Goal: Information Seeking & Learning: Learn about a topic

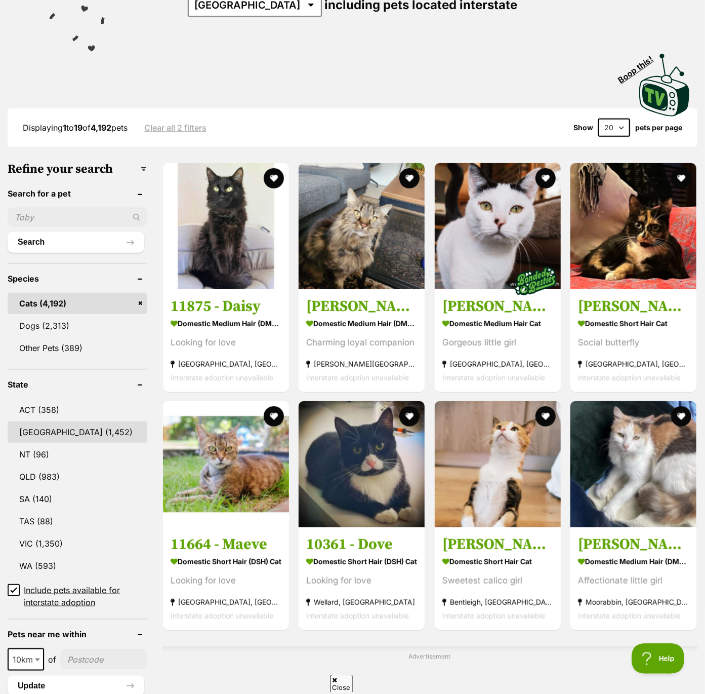
click at [37, 434] on link "NSW (1,452)" at bounding box center [77, 431] width 139 height 21
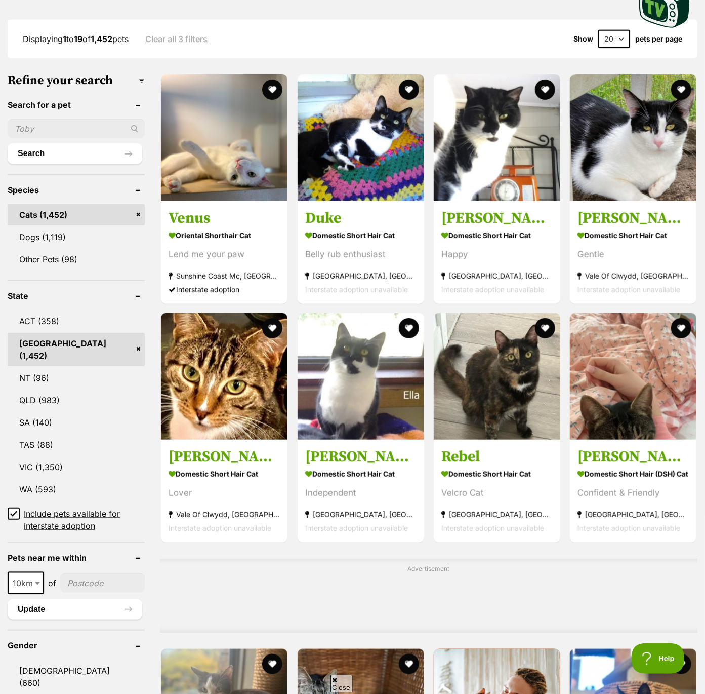
scroll to position [314, 0]
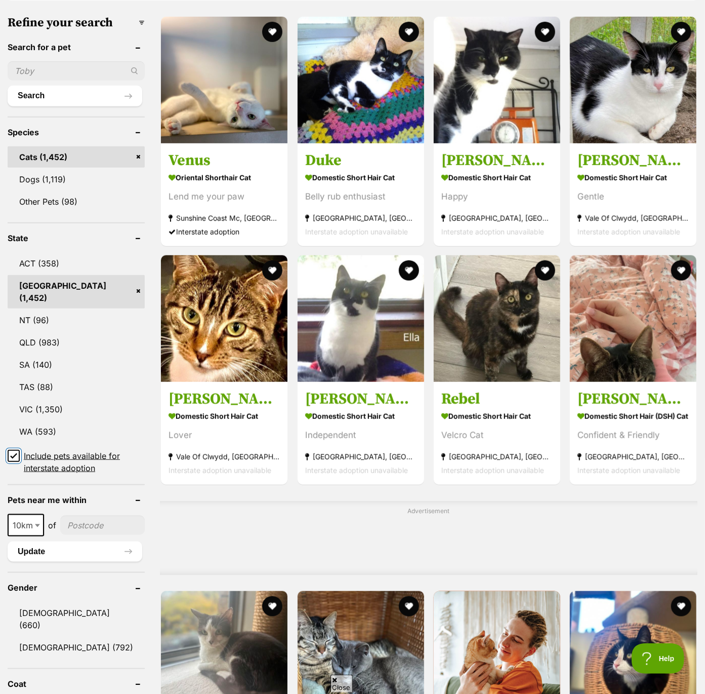
click at [14, 450] on input "Include pets available for interstate adoption" at bounding box center [14, 456] width 12 height 12
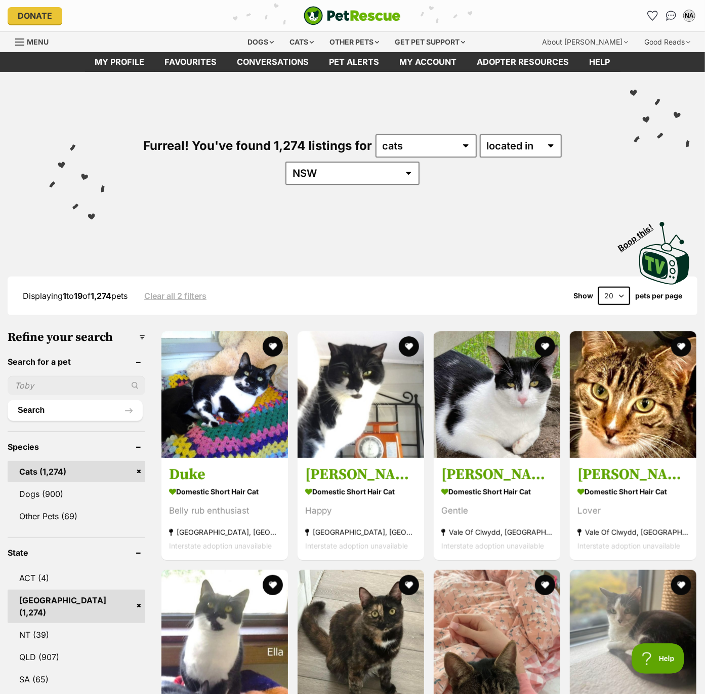
click at [616, 296] on select "20 40 60" at bounding box center [614, 296] width 32 height 18
select select "60"
click at [598, 287] on select "20 40 60" at bounding box center [614, 296] width 32 height 18
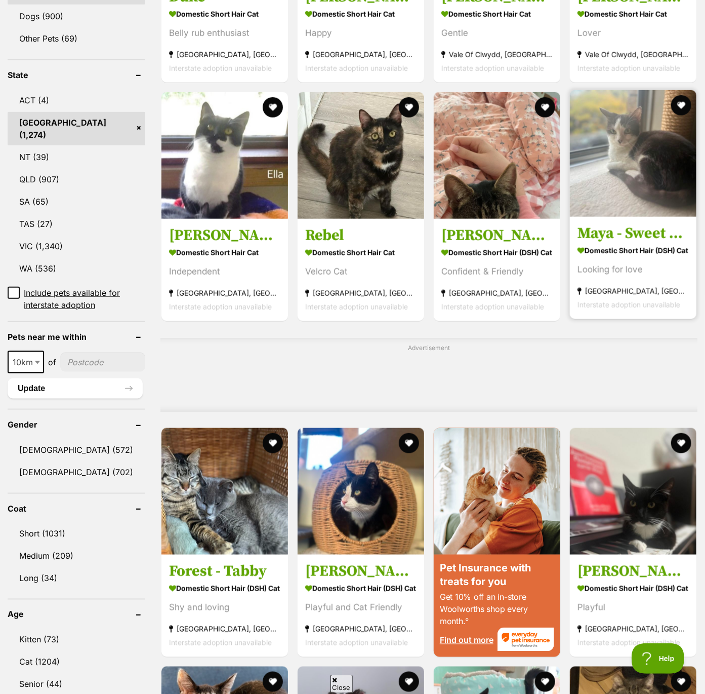
scroll to position [481, 0]
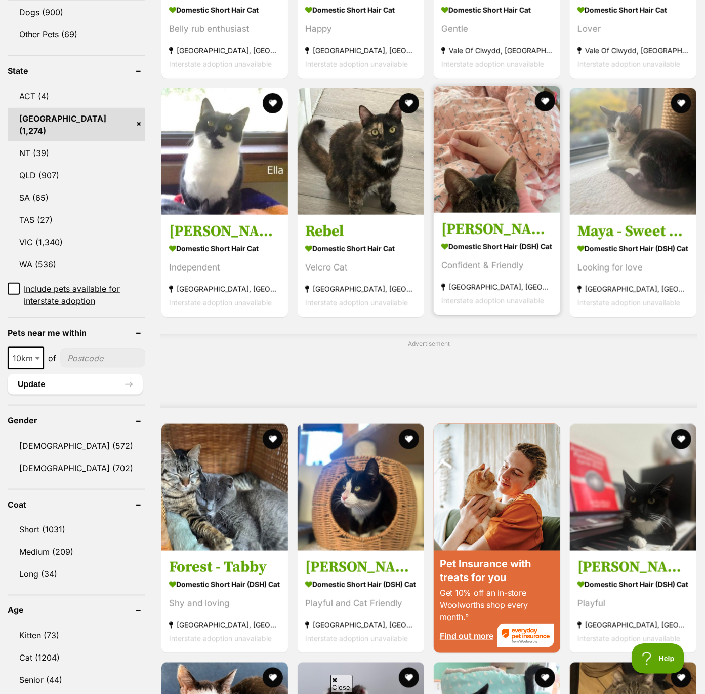
click at [504, 178] on img at bounding box center [497, 149] width 127 height 127
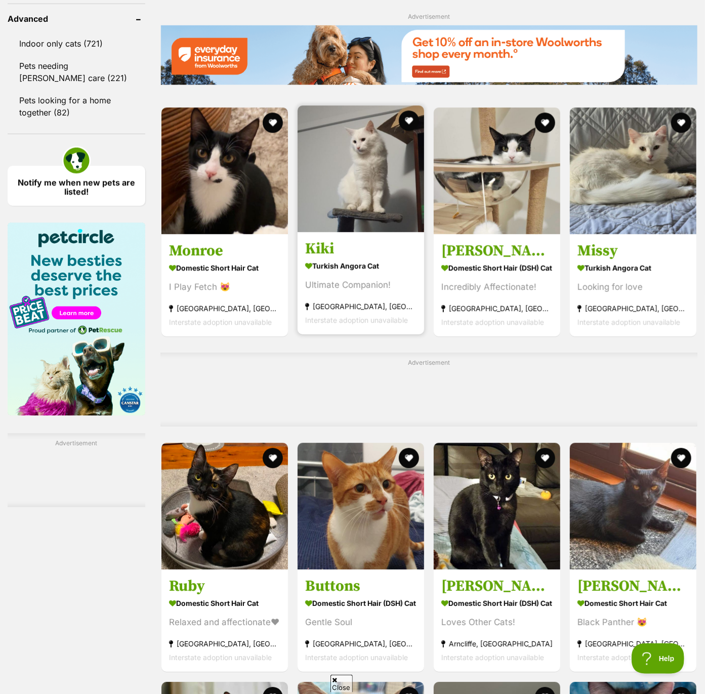
scroll to position [1379, 0]
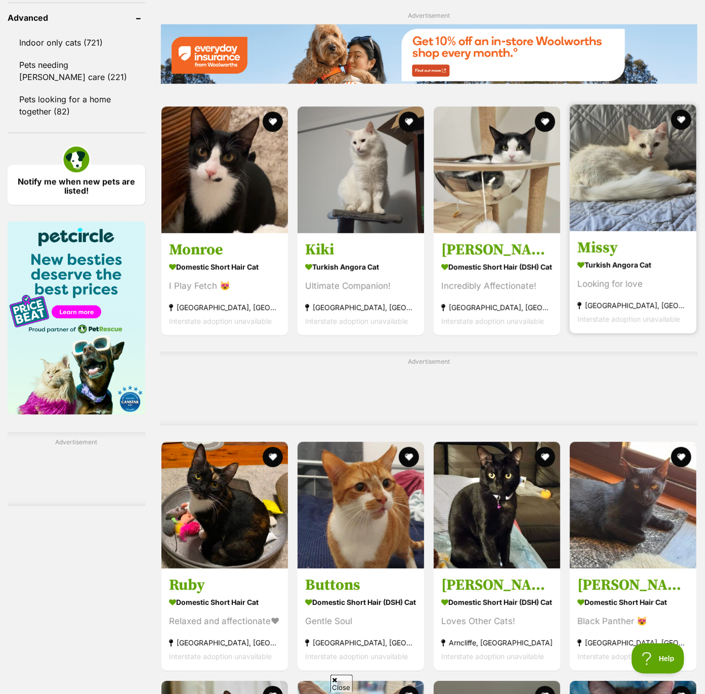
click at [651, 149] on img at bounding box center [633, 167] width 127 height 127
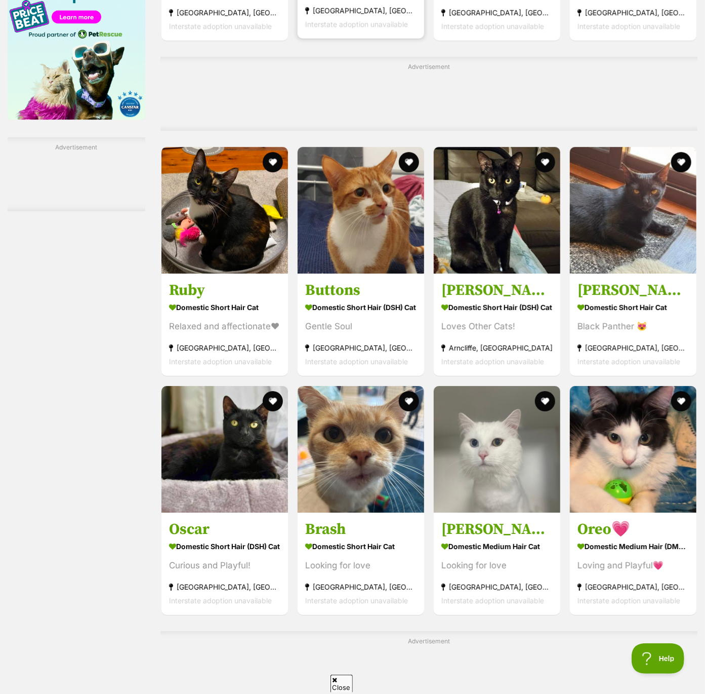
scroll to position [1730, 0]
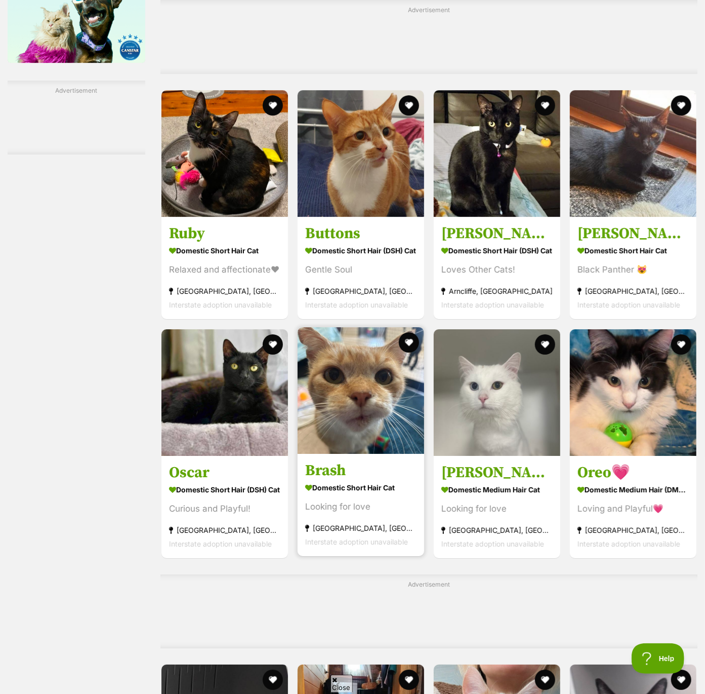
click at [372, 406] on img at bounding box center [361, 390] width 127 height 127
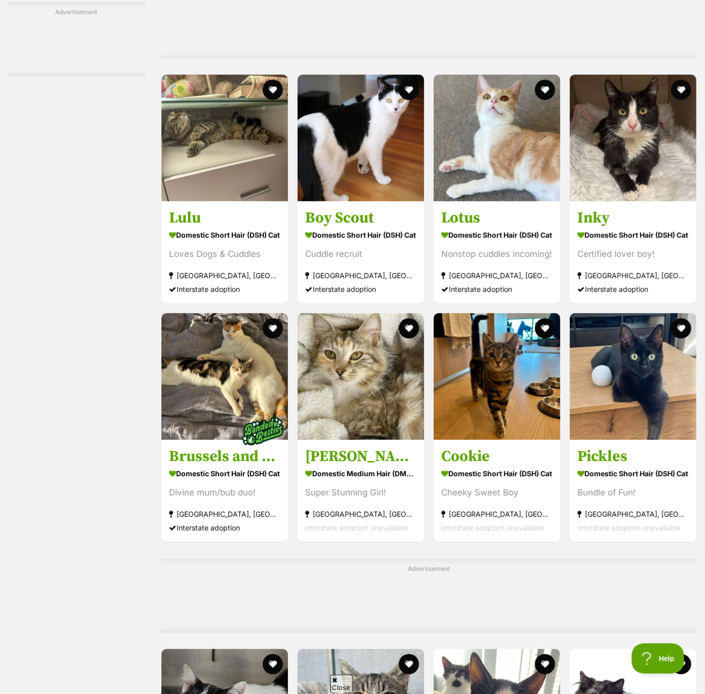
scroll to position [3729, 0]
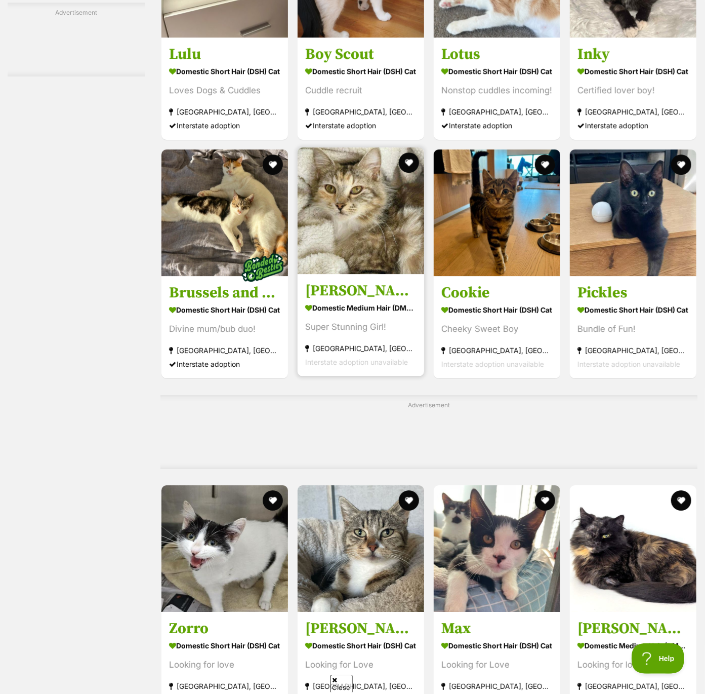
click at [363, 267] on img at bounding box center [361, 210] width 127 height 127
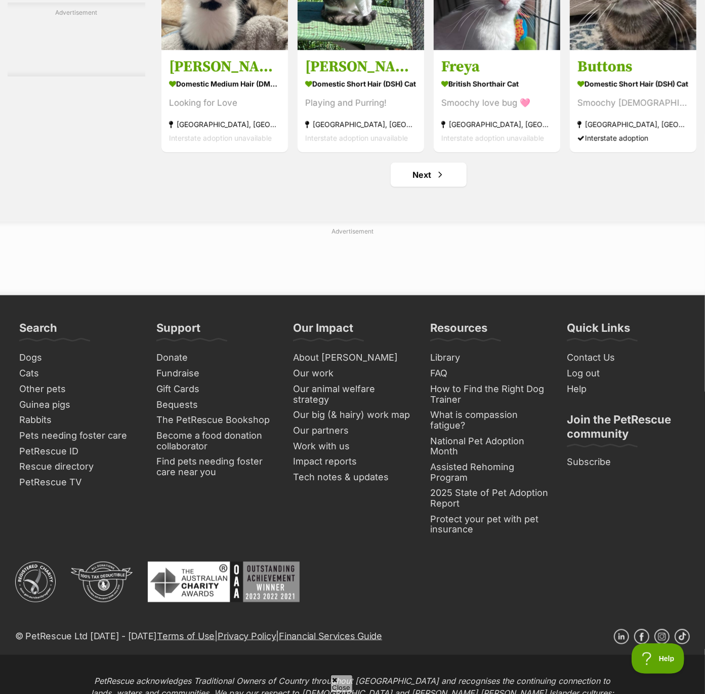
scroll to position [4627, 0]
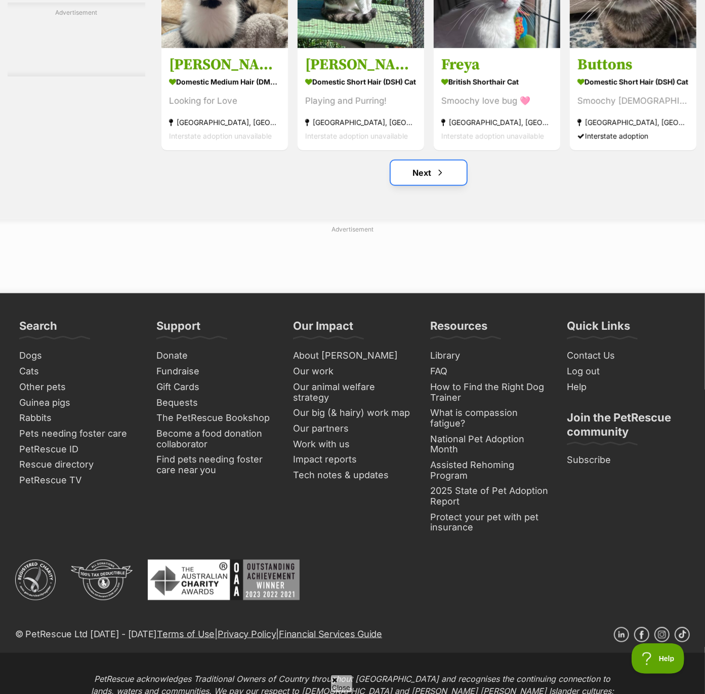
click at [442, 179] on span "Next page" at bounding box center [440, 173] width 10 height 12
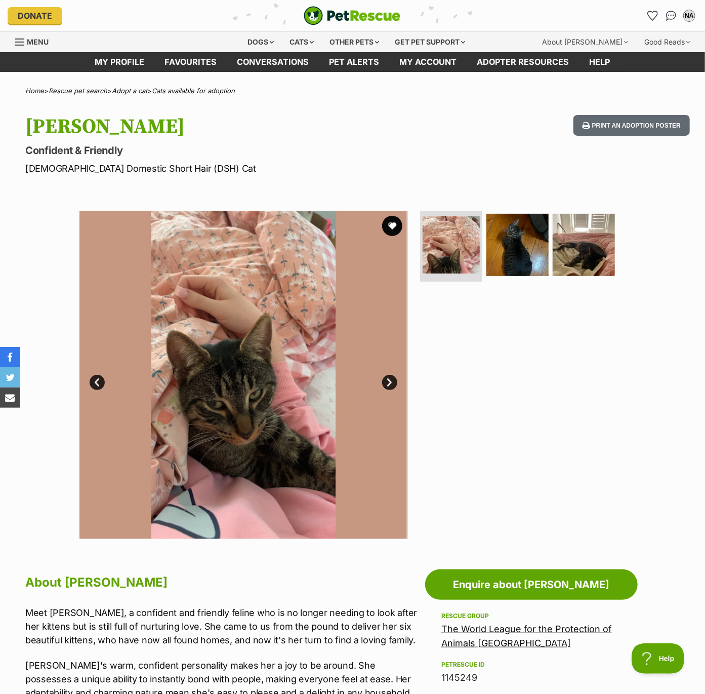
click at [386, 381] on link "Next" at bounding box center [389, 382] width 15 height 15
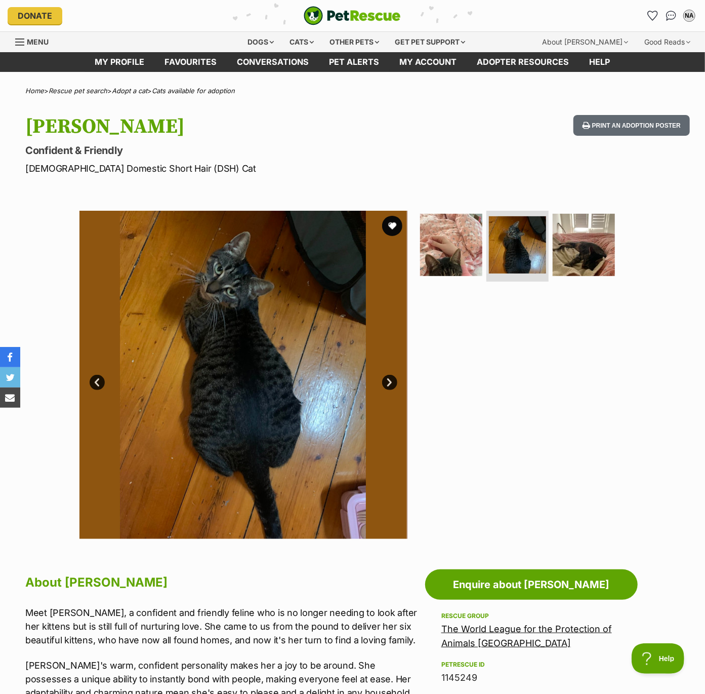
click at [386, 381] on link "Next" at bounding box center [389, 382] width 15 height 15
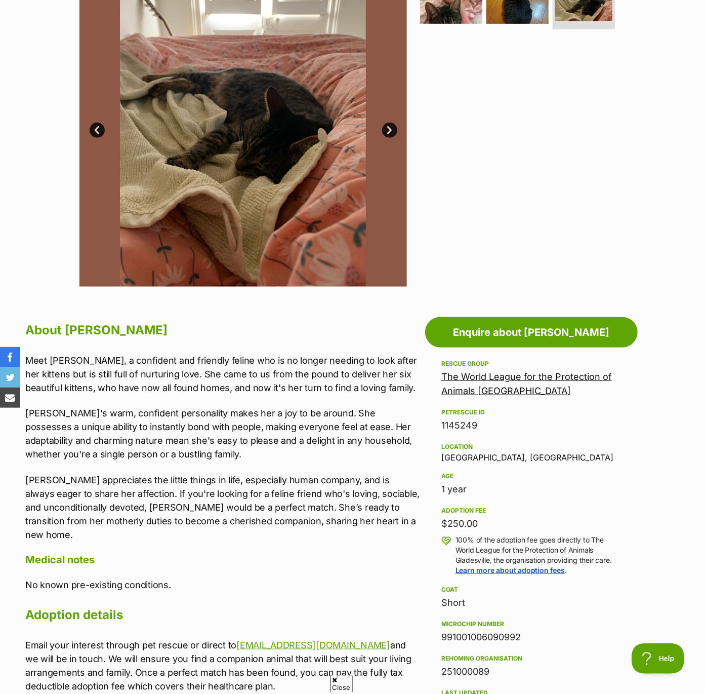
scroll to position [255, 0]
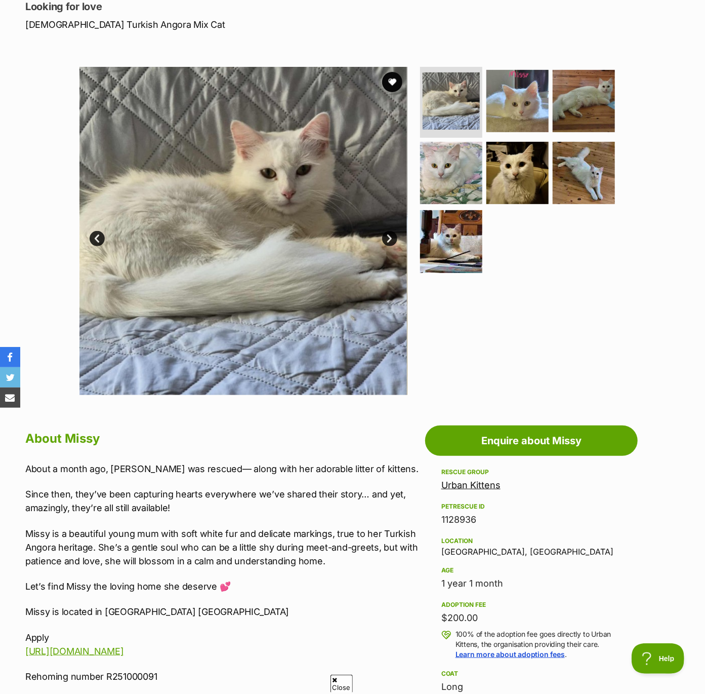
scroll to position [137, 0]
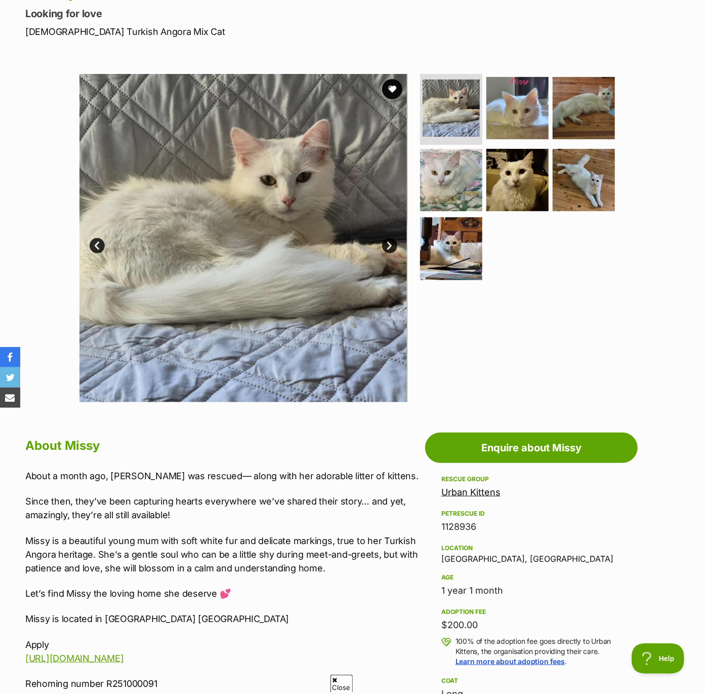
click at [389, 244] on link "Next" at bounding box center [389, 245] width 15 height 15
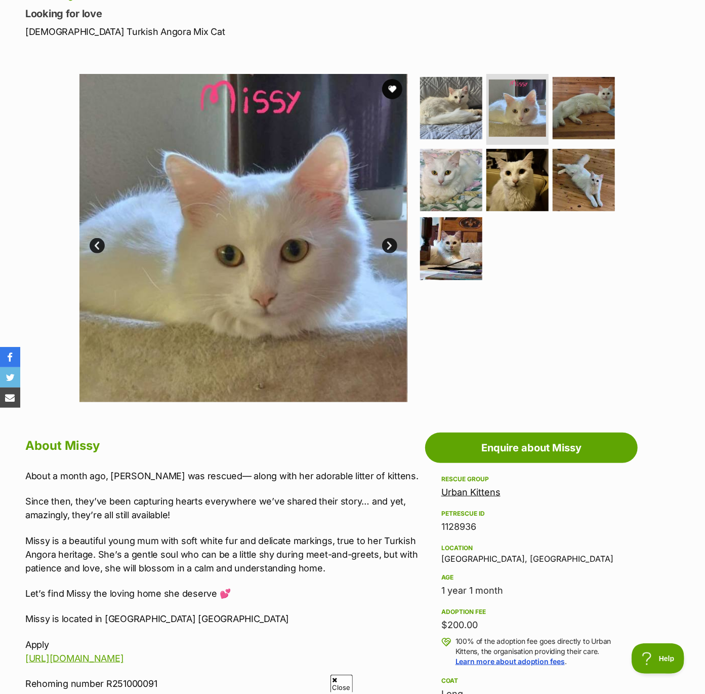
click at [389, 244] on link "Next" at bounding box center [389, 245] width 15 height 15
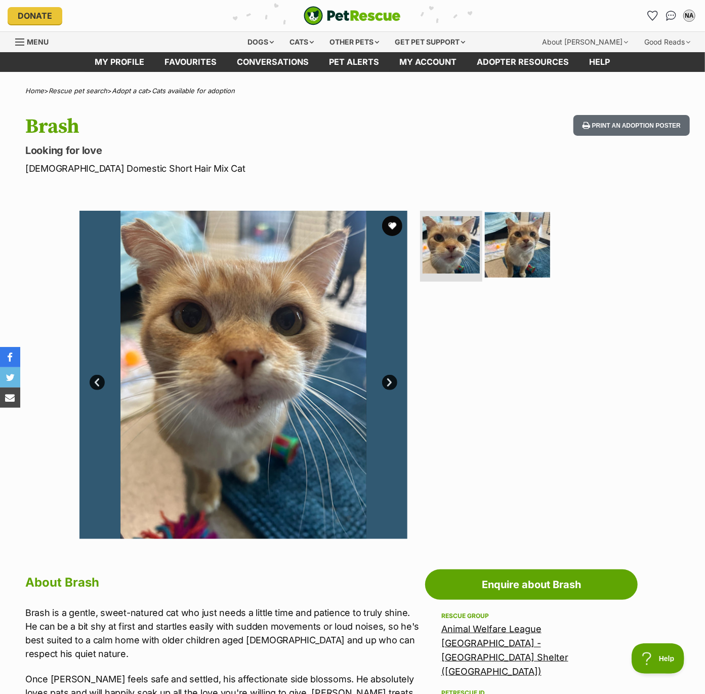
click at [516, 266] on img at bounding box center [517, 244] width 65 height 65
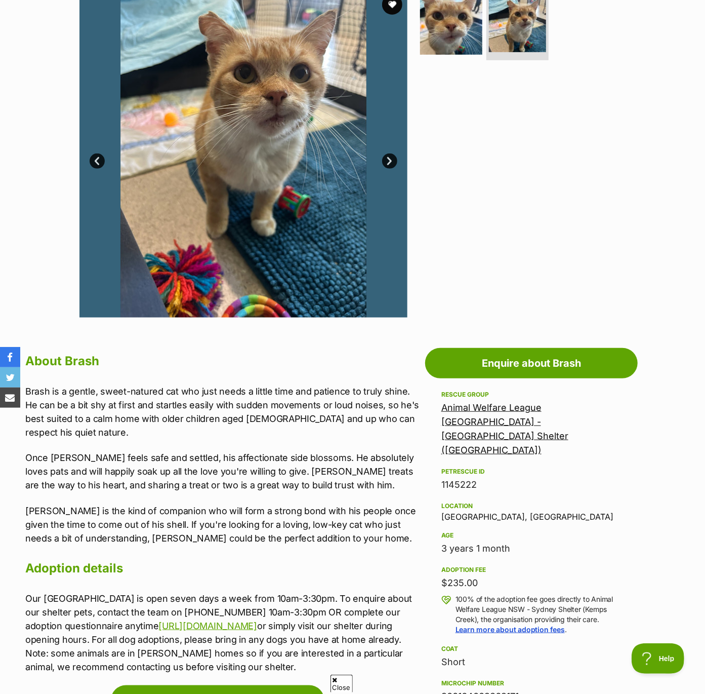
scroll to position [220, 0]
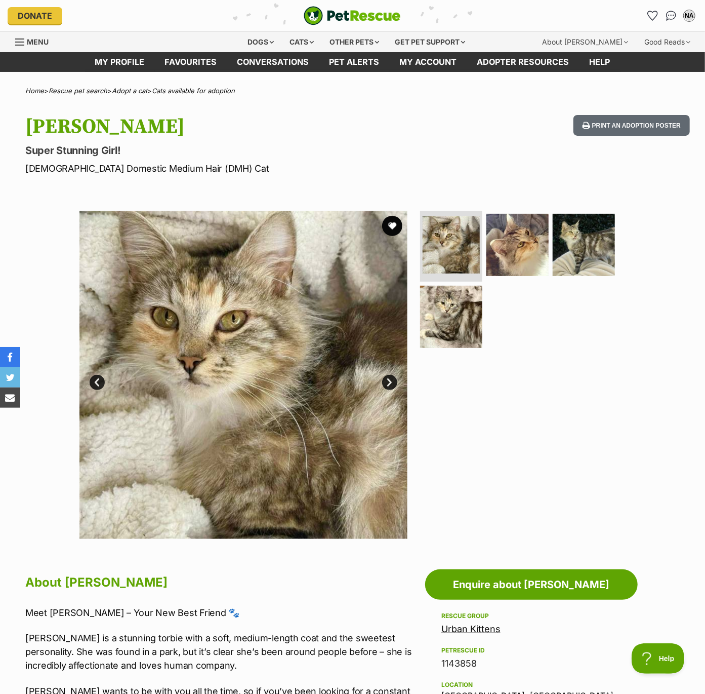
click at [389, 377] on link "Next" at bounding box center [389, 382] width 15 height 15
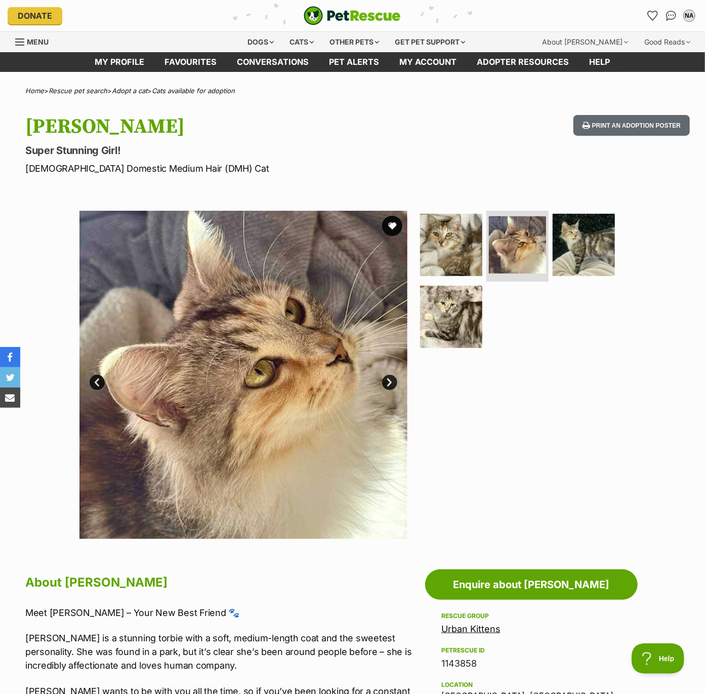
click at [389, 377] on link "Next" at bounding box center [389, 382] width 15 height 15
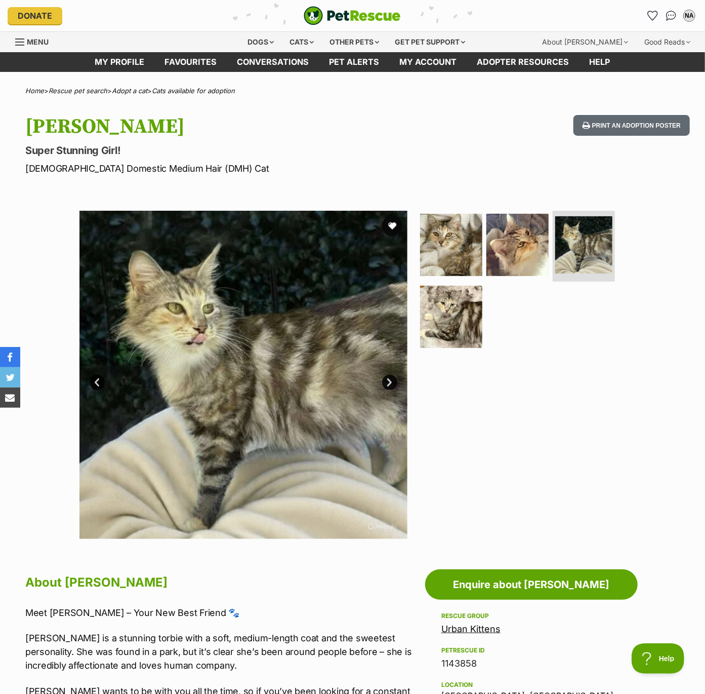
click at [390, 376] on link "Next" at bounding box center [389, 382] width 15 height 15
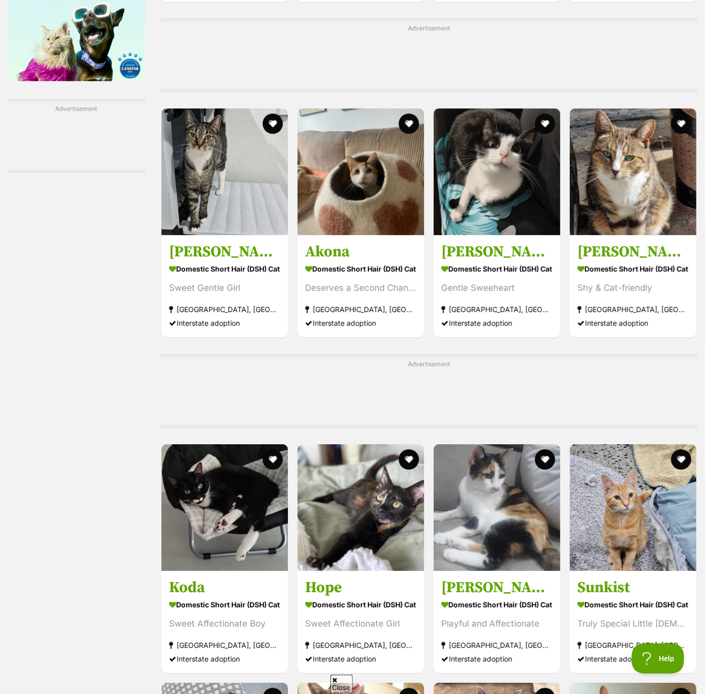
scroll to position [1730, 0]
